Goal: Information Seeking & Learning: Learn about a topic

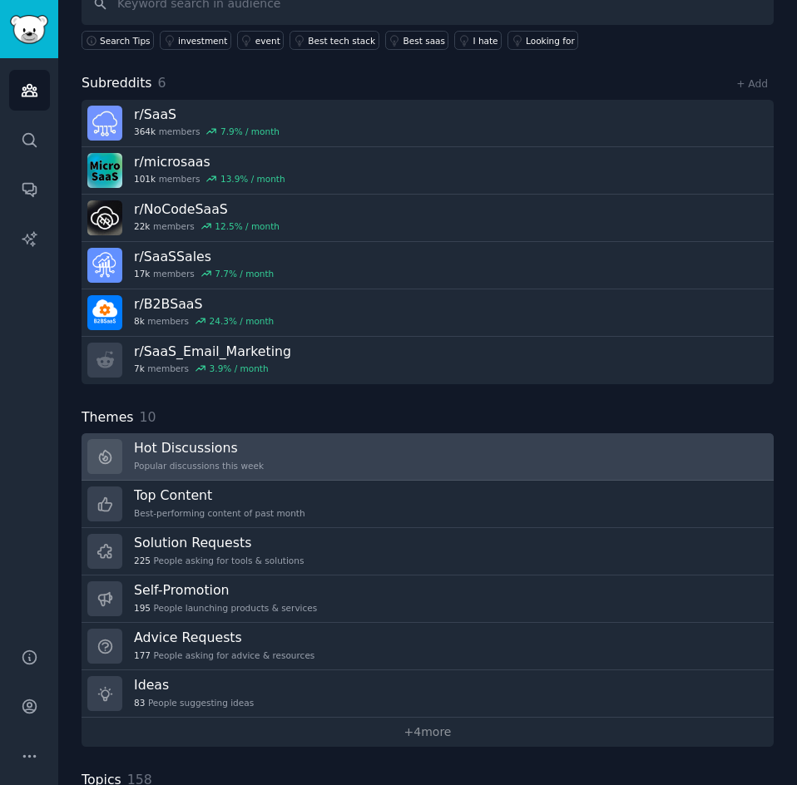
scroll to position [166, 0]
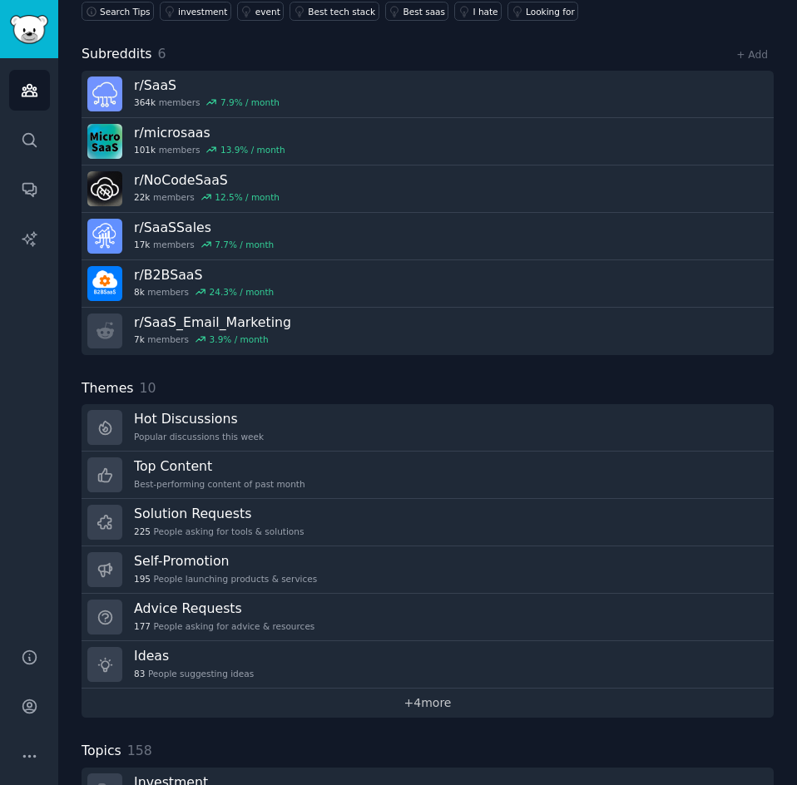
click at [424, 712] on link "+ 4 more" at bounding box center [428, 703] width 692 height 29
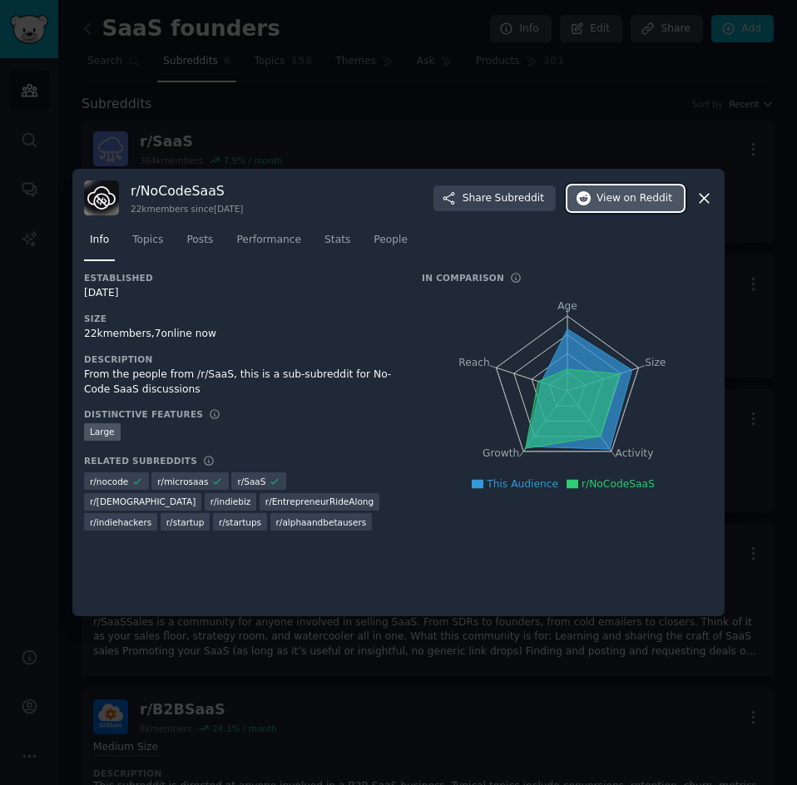
click at [591, 205] on icon "button" at bounding box center [583, 198] width 15 height 15
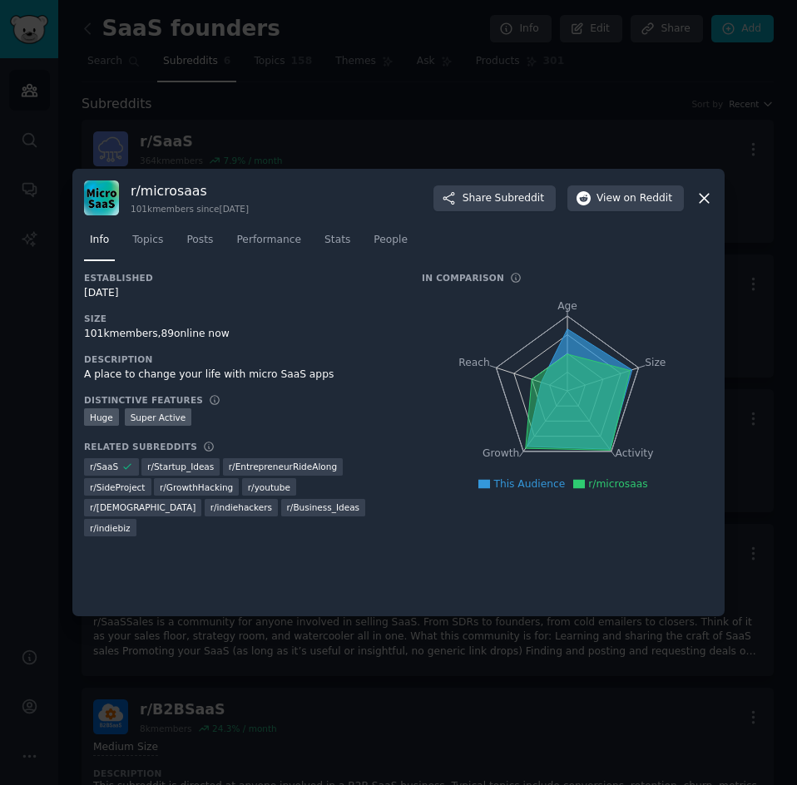
click at [492, 142] on div at bounding box center [398, 392] width 797 height 785
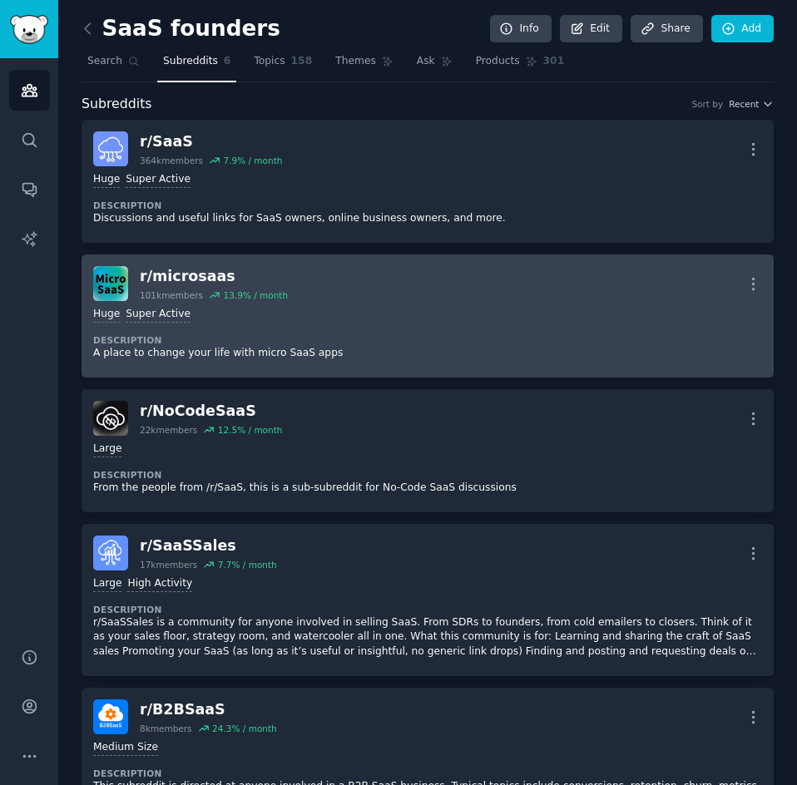
click at [432, 314] on div "Huge Super Active" at bounding box center [427, 315] width 669 height 16
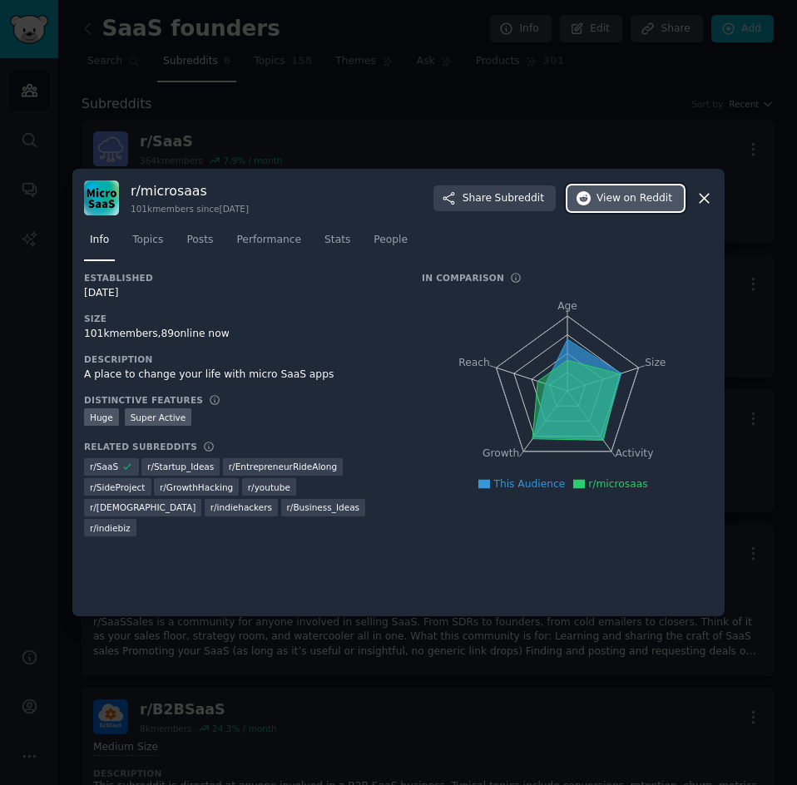
click at [635, 198] on span "on Reddit" at bounding box center [648, 198] width 48 height 15
